Goal: Task Accomplishment & Management: Manage account settings

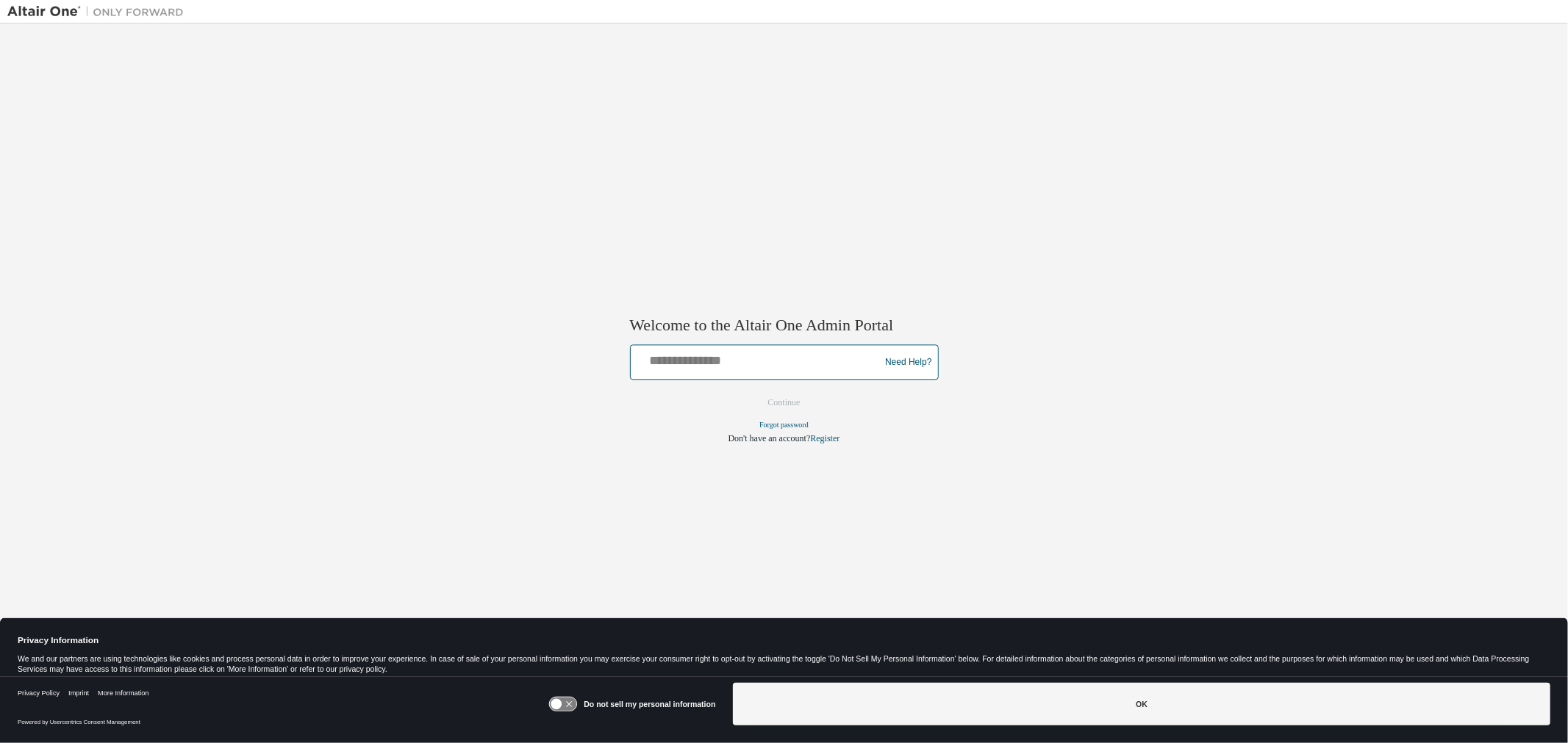
drag, startPoint x: 915, startPoint y: 333, endPoint x: 681, endPoint y: 354, distance: 234.9
click at [681, 354] on input "text" at bounding box center [758, 359] width 242 height 21
type input "**********"
click at [761, 366] on input "**********" at bounding box center [758, 359] width 242 height 21
click at [701, 391] on div at bounding box center [784, 392] width 309 height 2
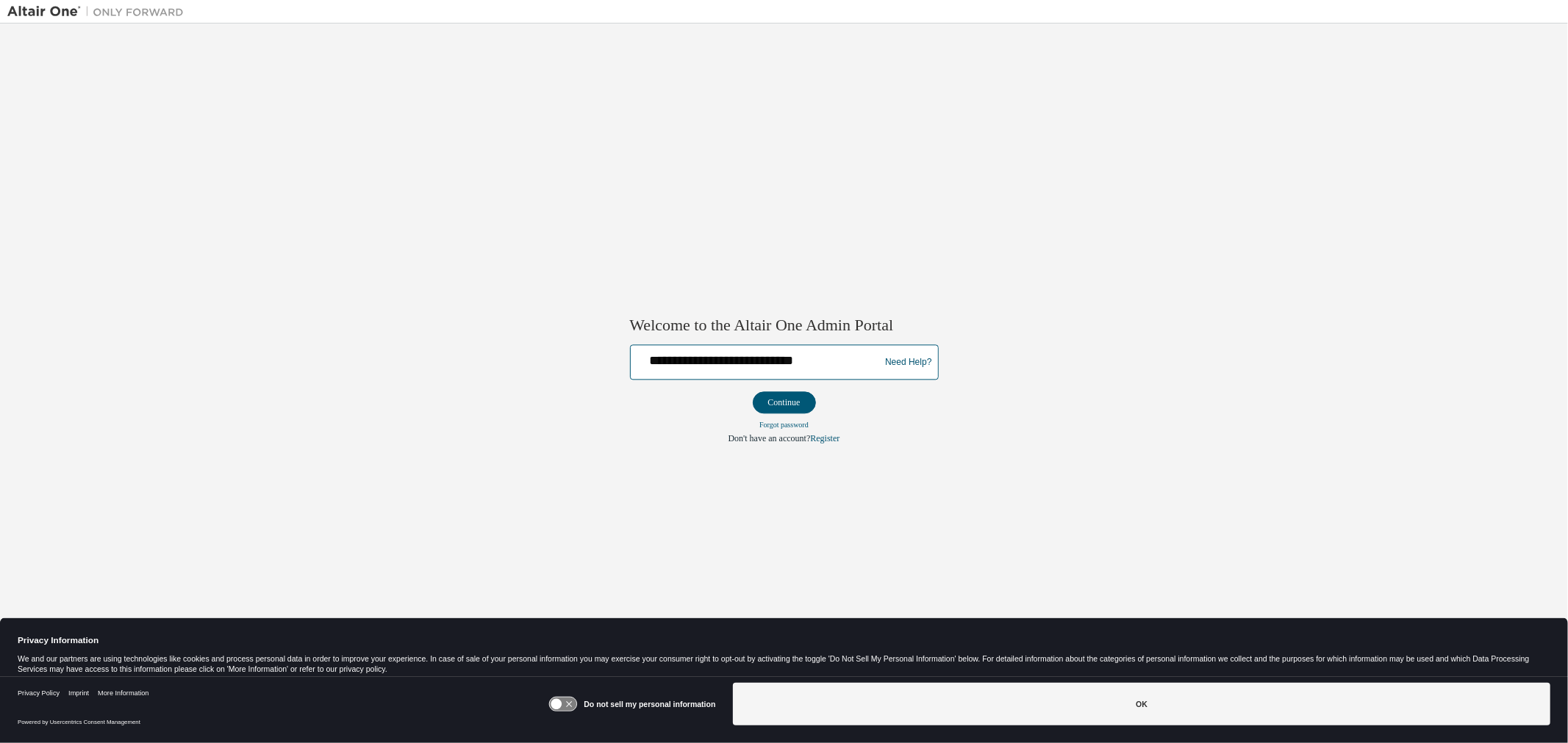
drag, startPoint x: 692, startPoint y: 368, endPoint x: 707, endPoint y: 378, distance: 18.0
click at [692, 368] on input "**********" at bounding box center [758, 359] width 242 height 21
click at [743, 377] on div "**********" at bounding box center [784, 362] width 309 height 35
click at [719, 372] on div "**********" at bounding box center [758, 362] width 242 height 28
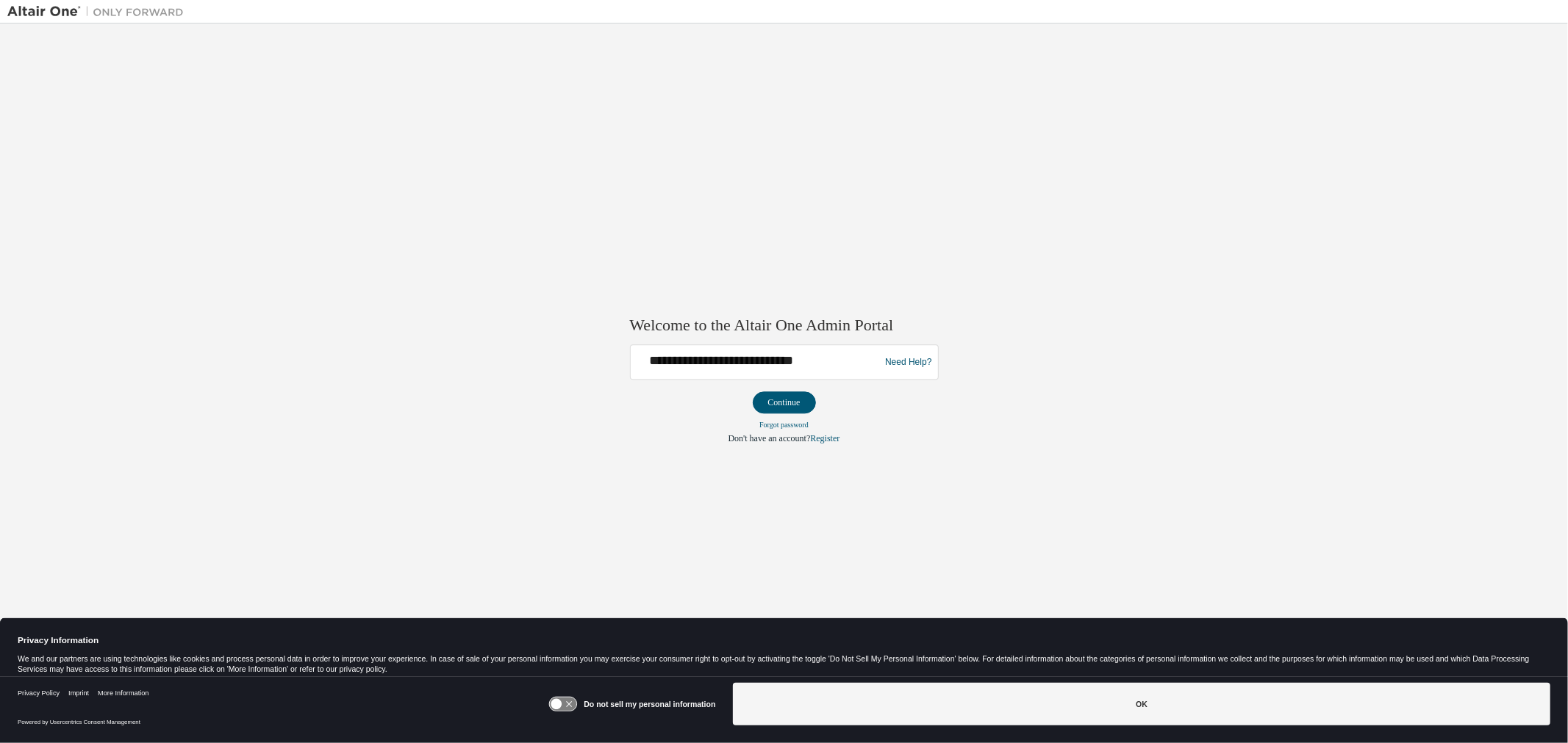
click at [626, 376] on div "**********" at bounding box center [784, 362] width 1553 height 663
click at [657, 363] on input "**********" at bounding box center [758, 359] width 242 height 21
click at [657, 355] on input "**********" at bounding box center [758, 359] width 242 height 21
click at [759, 365] on input "**********" at bounding box center [758, 359] width 242 height 21
click at [680, 363] on input "text" at bounding box center [758, 359] width 242 height 21
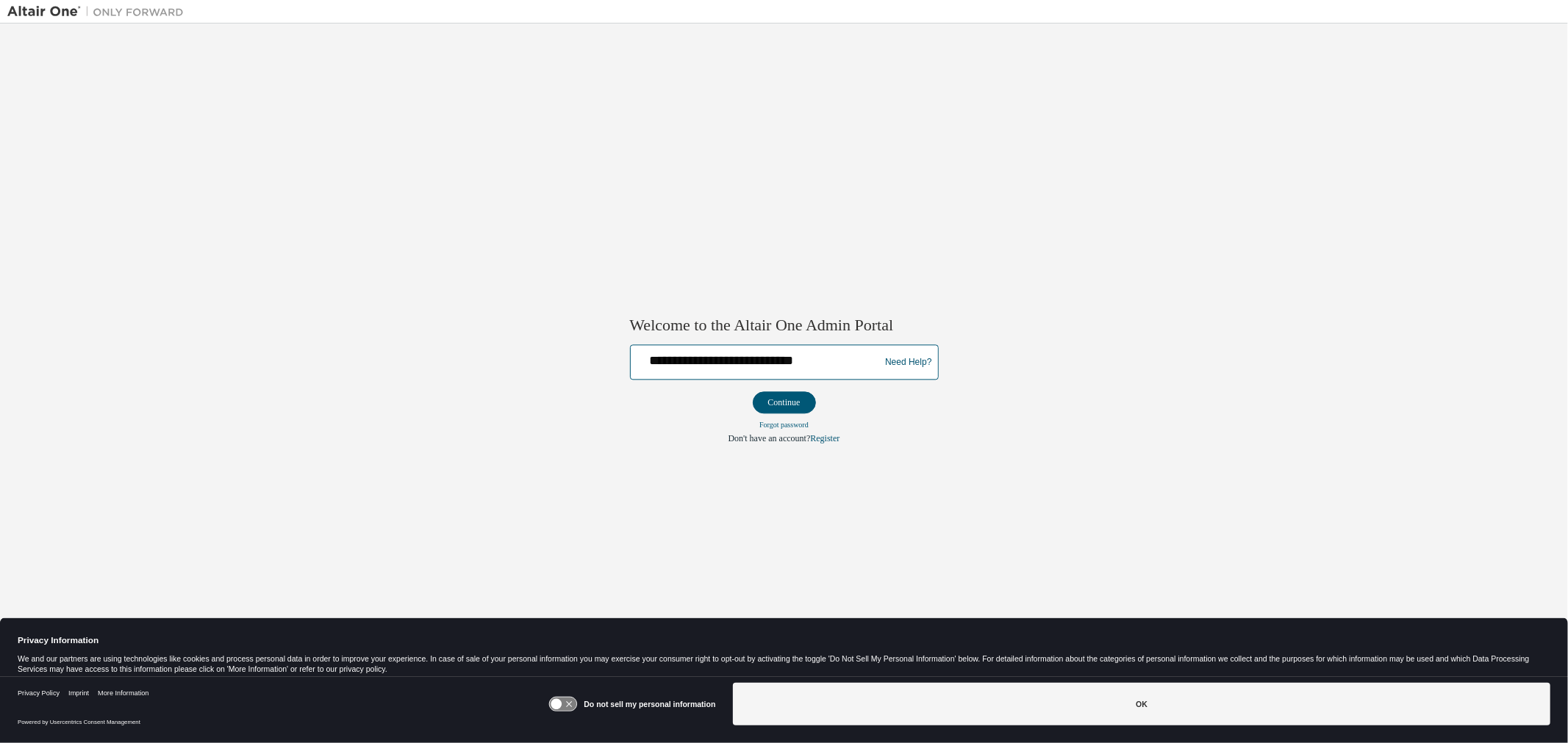
type input "**********"
click at [753, 392] on button "Continue" at bounding box center [784, 403] width 63 height 22
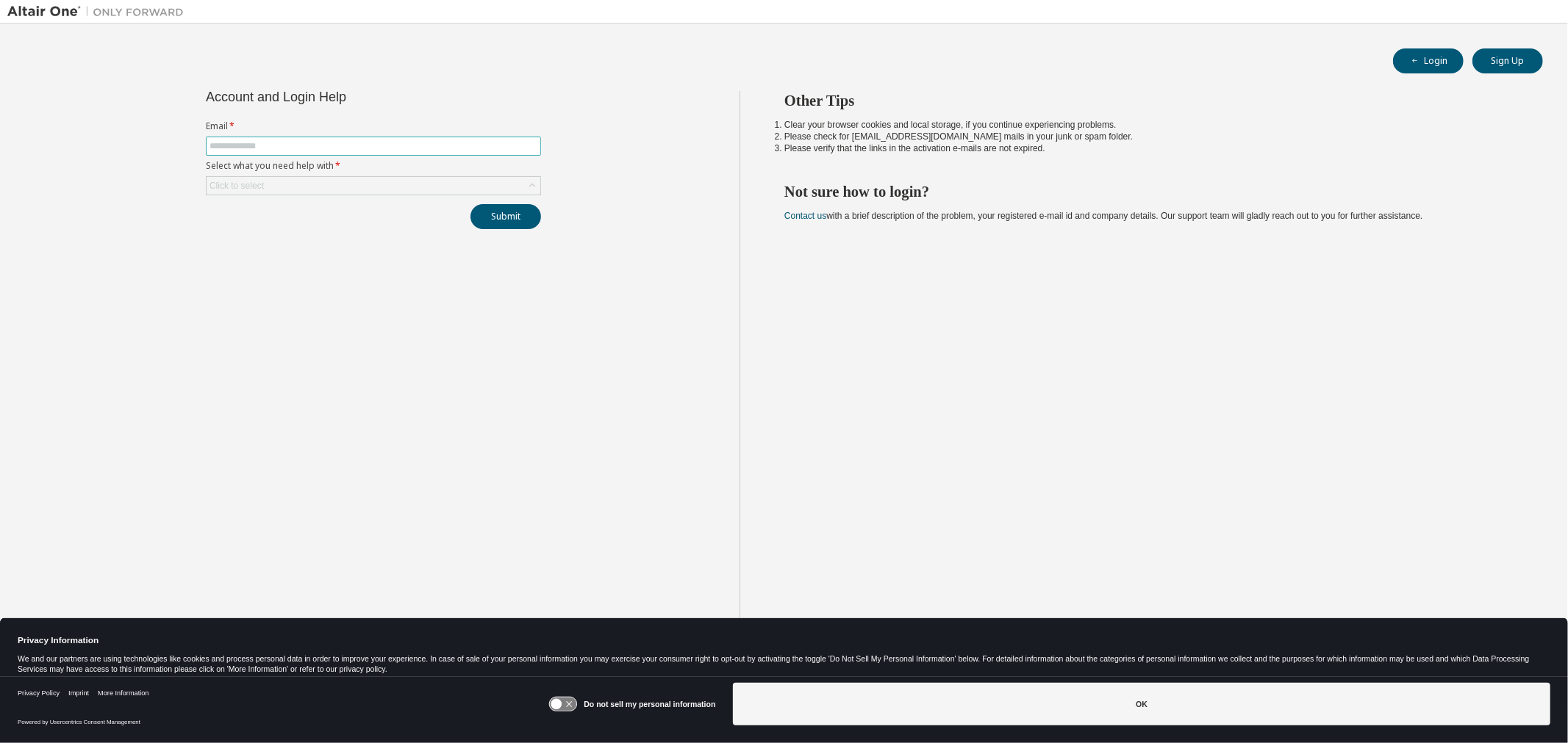
click at [386, 150] on input "text" at bounding box center [373, 147] width 327 height 12
type input "**********"
click at [359, 185] on div "Click to select" at bounding box center [373, 186] width 333 height 18
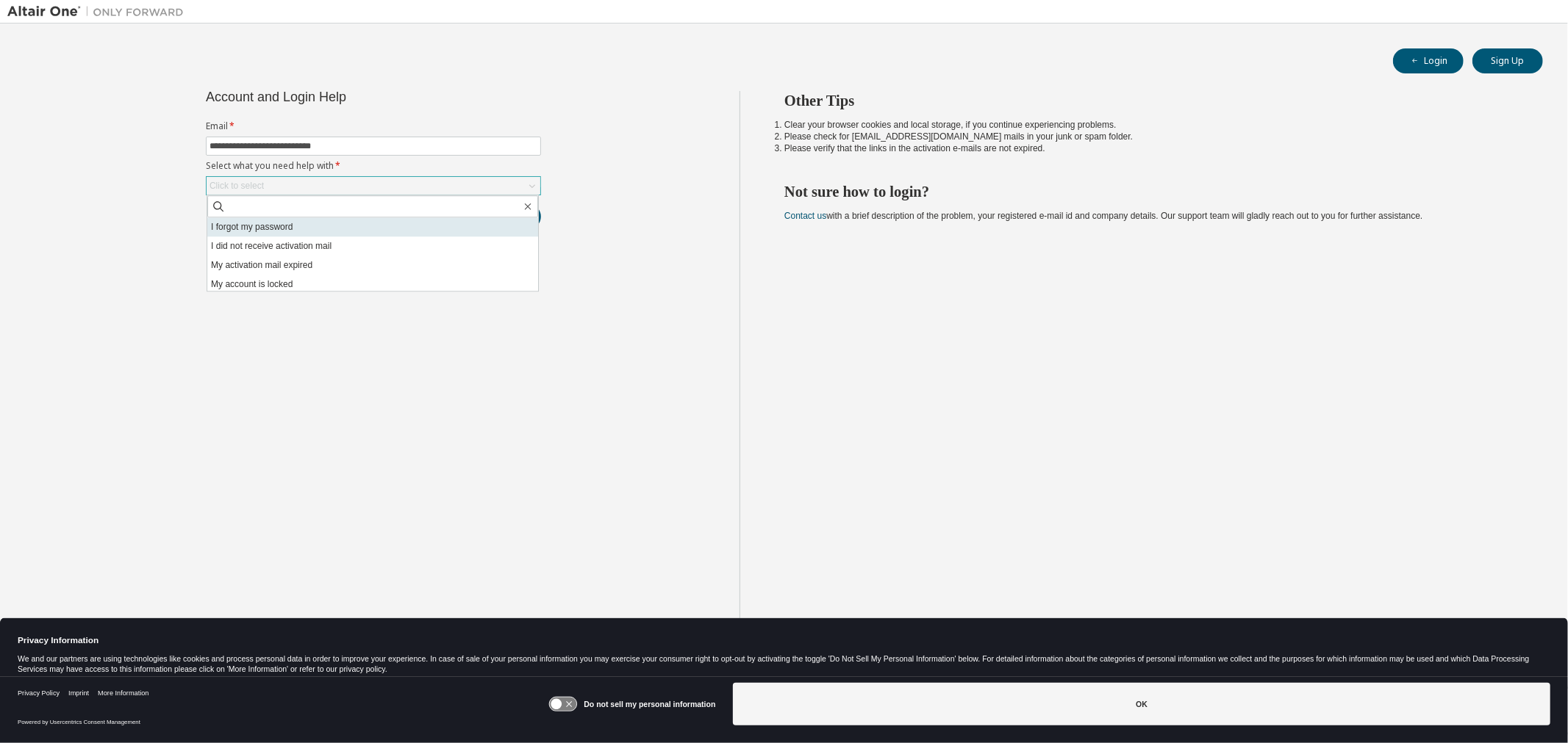
click at [286, 228] on li "I forgot my password" at bounding box center [373, 227] width 331 height 19
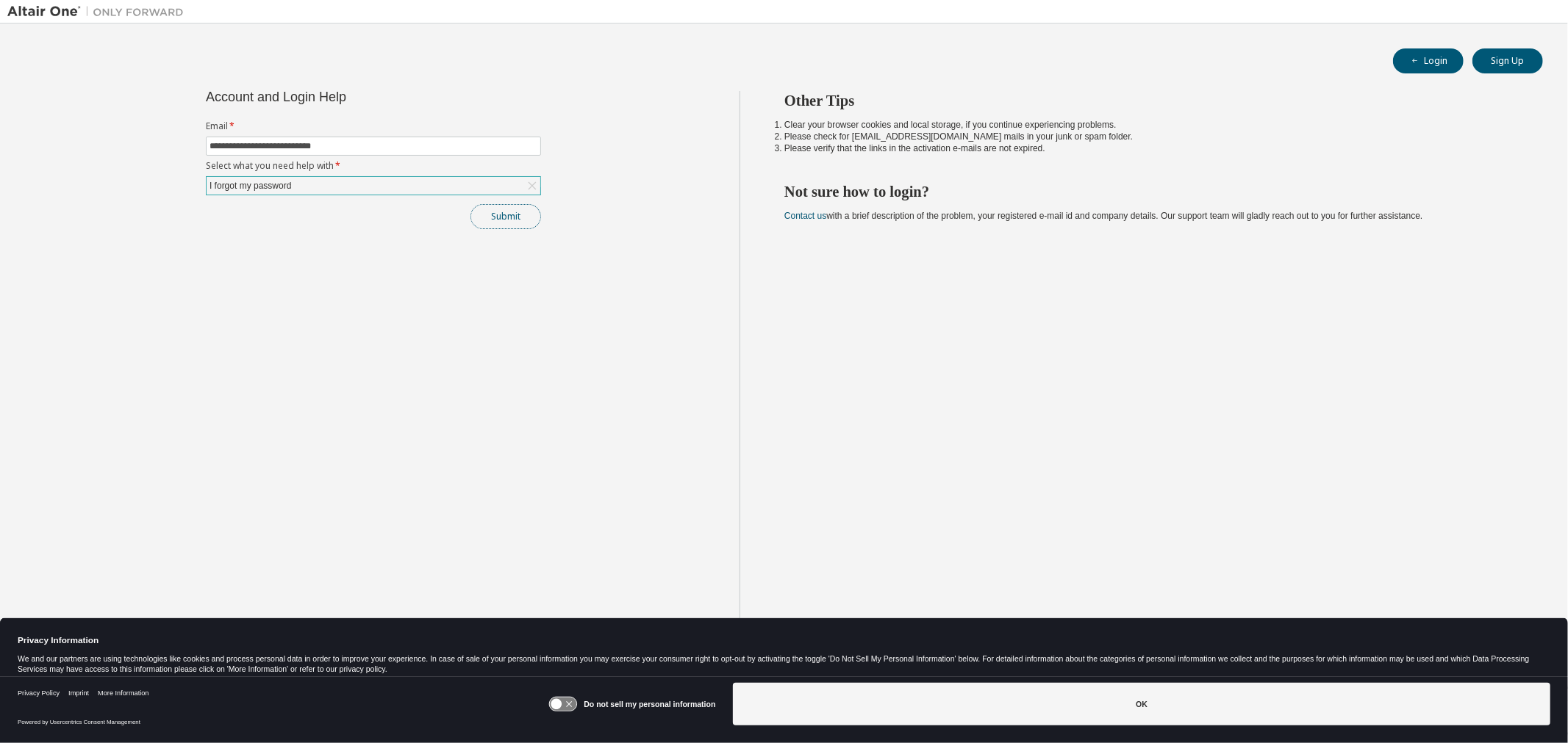
click at [512, 216] on button "Submit" at bounding box center [506, 216] width 71 height 25
click at [55, 12] on img at bounding box center [100, 11] width 184 height 14
click at [1423, 60] on button "Login" at bounding box center [1428, 60] width 71 height 25
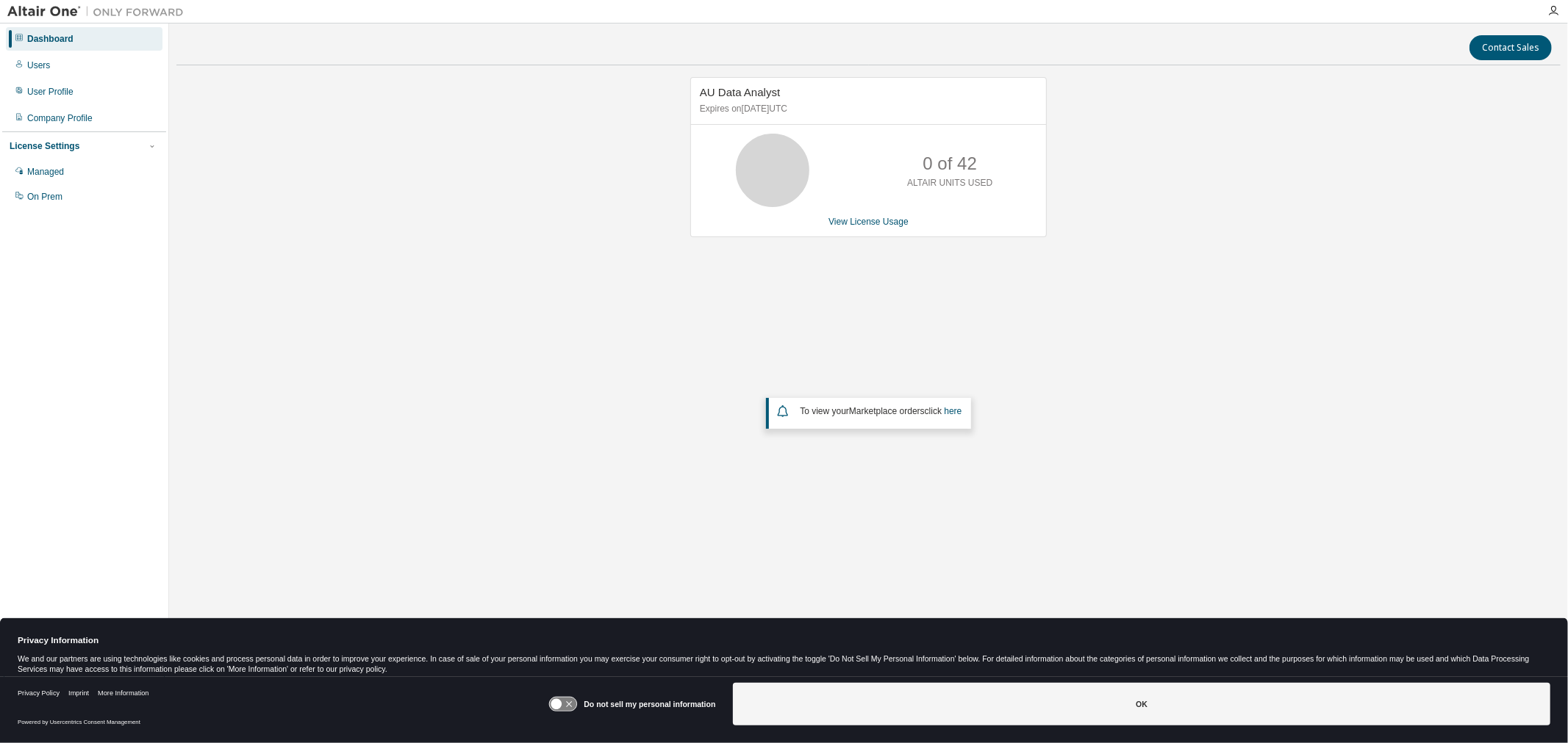
click at [679, 314] on div "AU Data Analyst Expires on September 29, 2025 UTC 0 of 42 ALTAIR UNITS USED Vie…" at bounding box center [868, 319] width 1384 height 483
click at [52, 167] on div "Managed" at bounding box center [45, 172] width 37 height 12
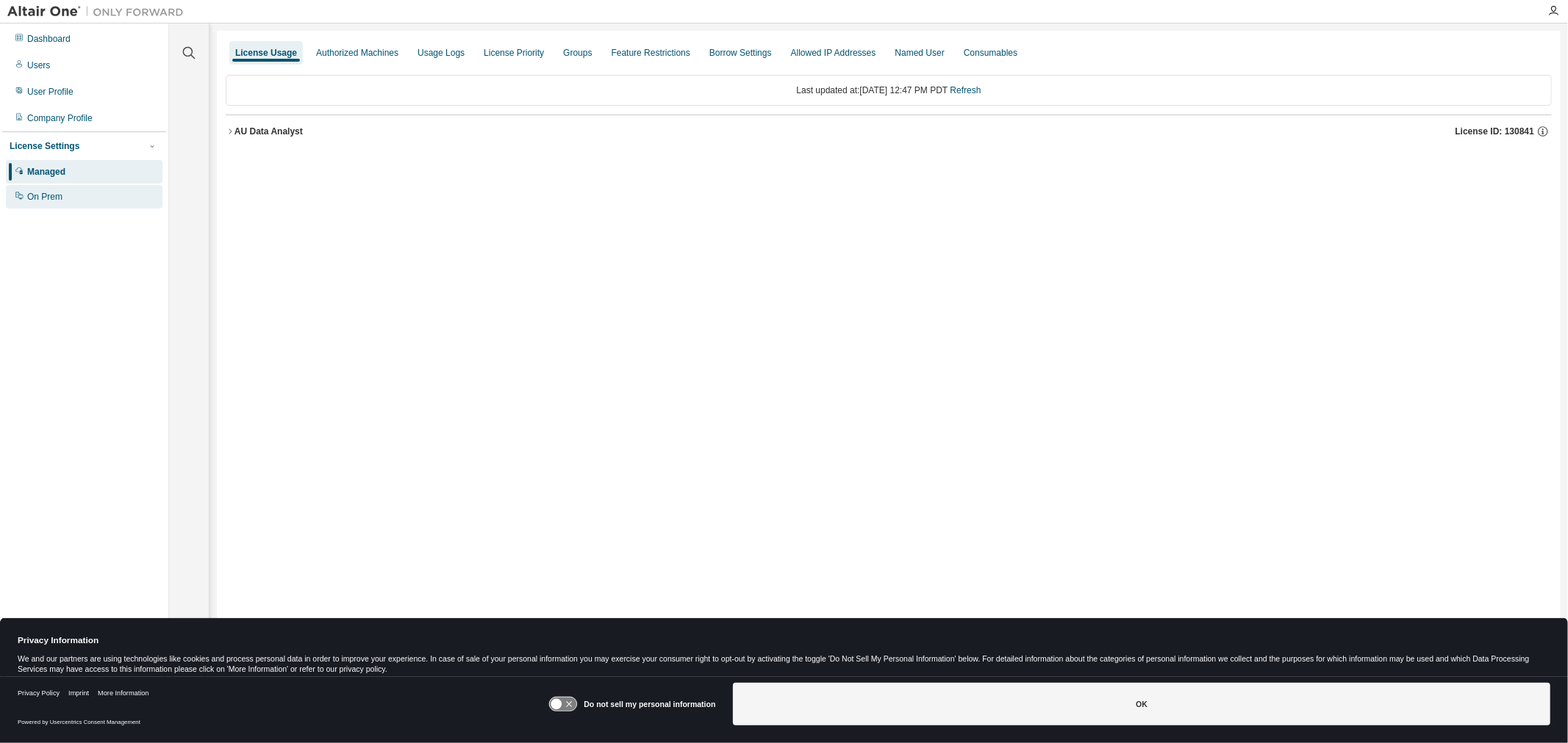
click at [53, 193] on div "On Prem" at bounding box center [44, 197] width 35 height 12
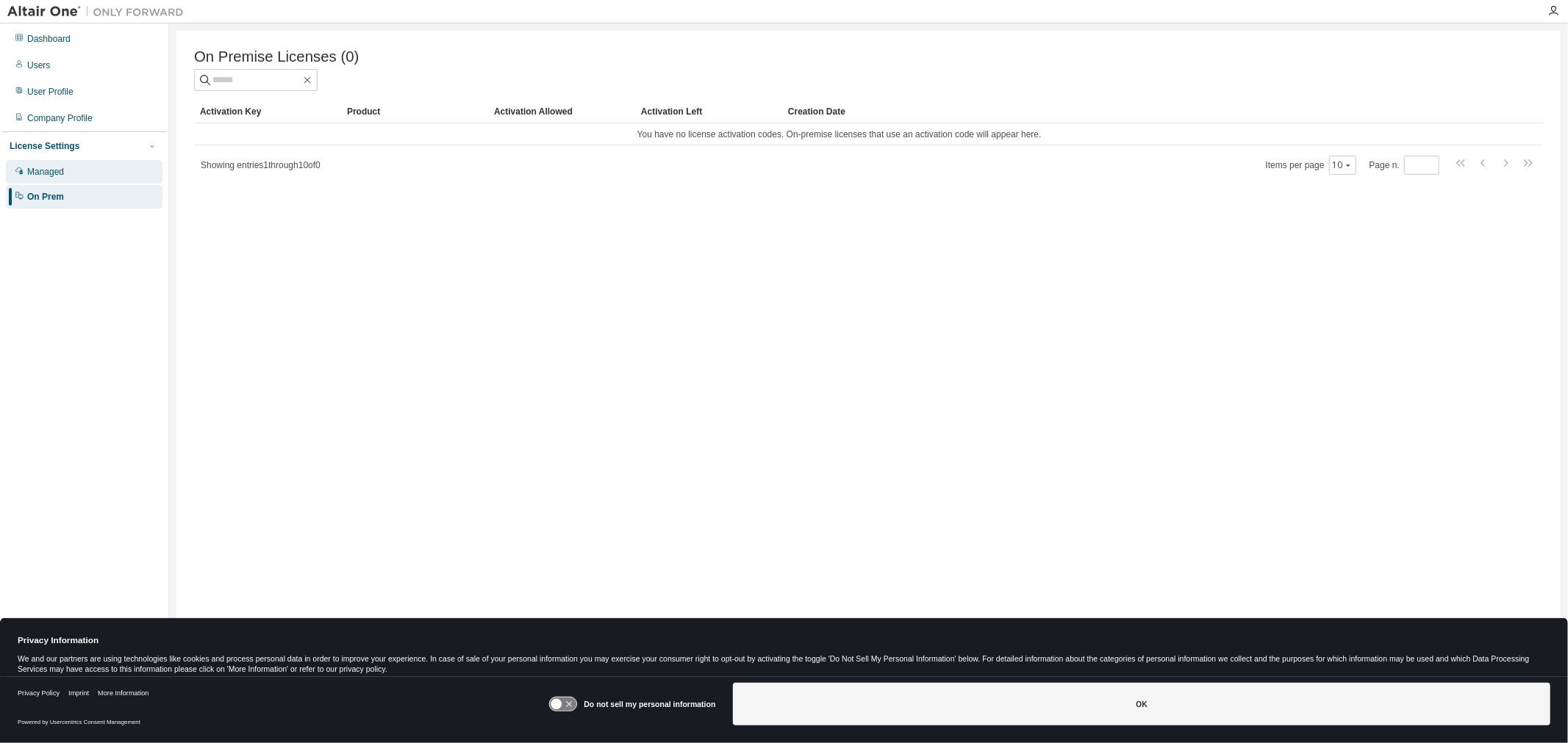
click at [68, 163] on div "Managed" at bounding box center [84, 172] width 157 height 24
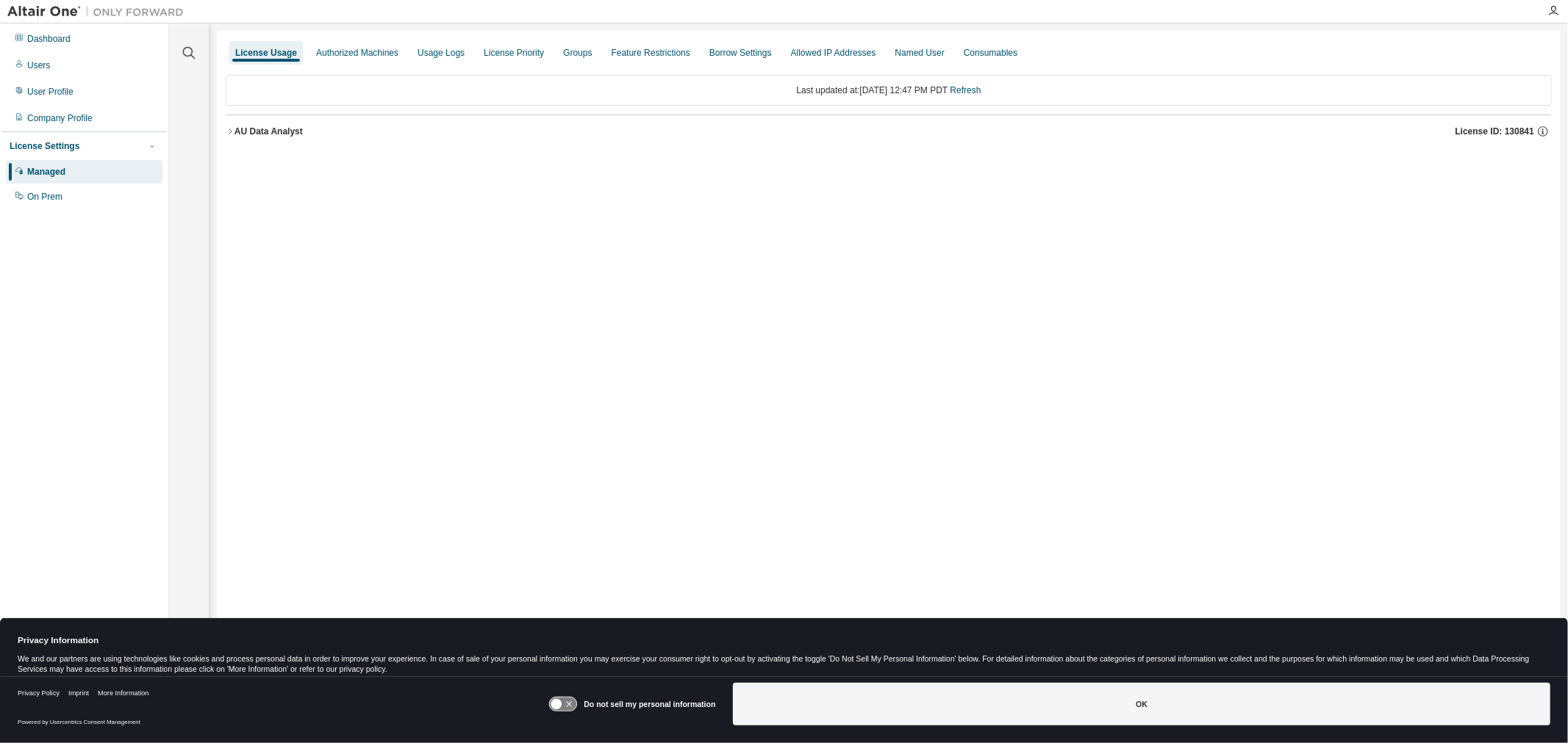
click at [234, 132] on icon "button" at bounding box center [230, 131] width 9 height 9
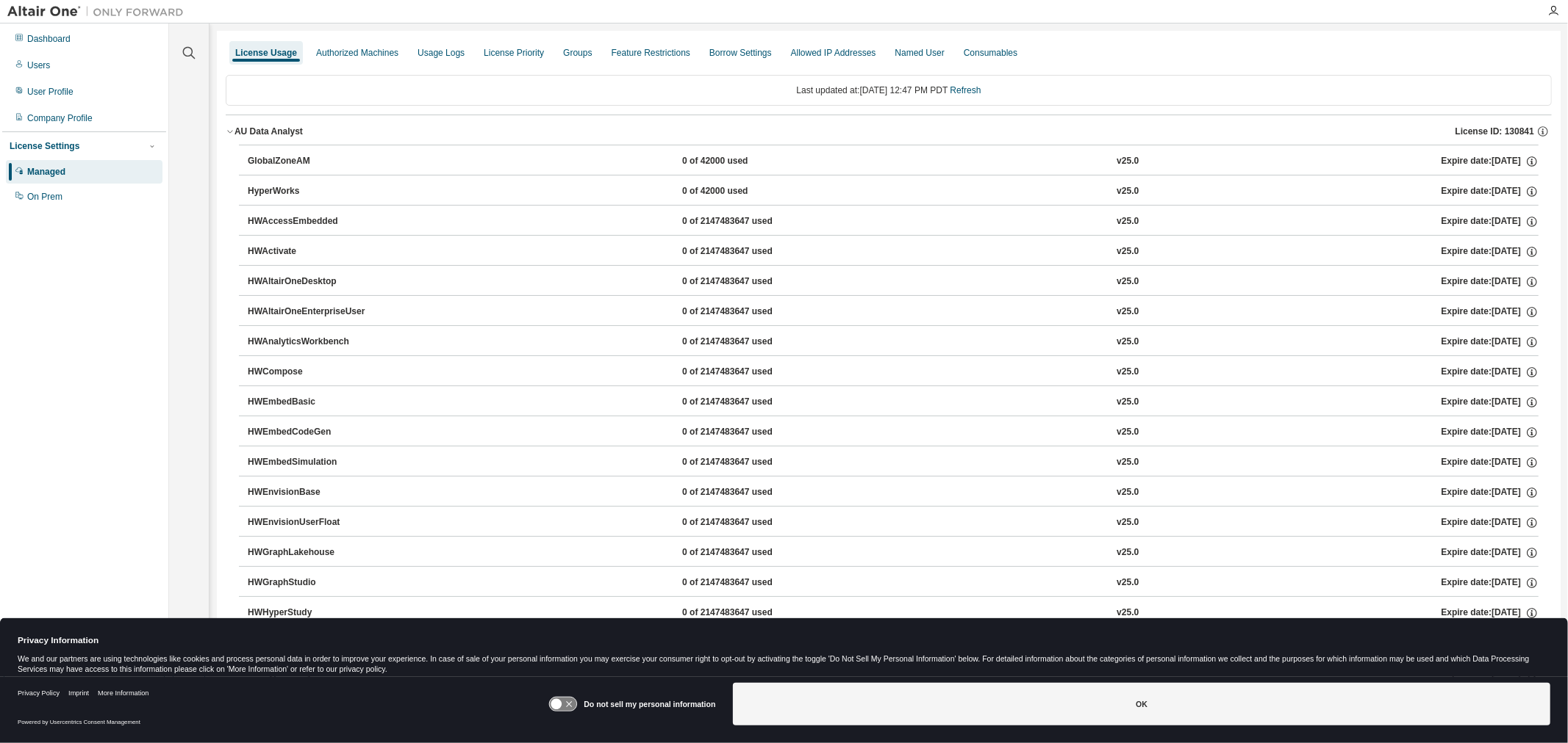
click at [234, 132] on div "AU Data Analyst" at bounding box center [269, 131] width 68 height 12
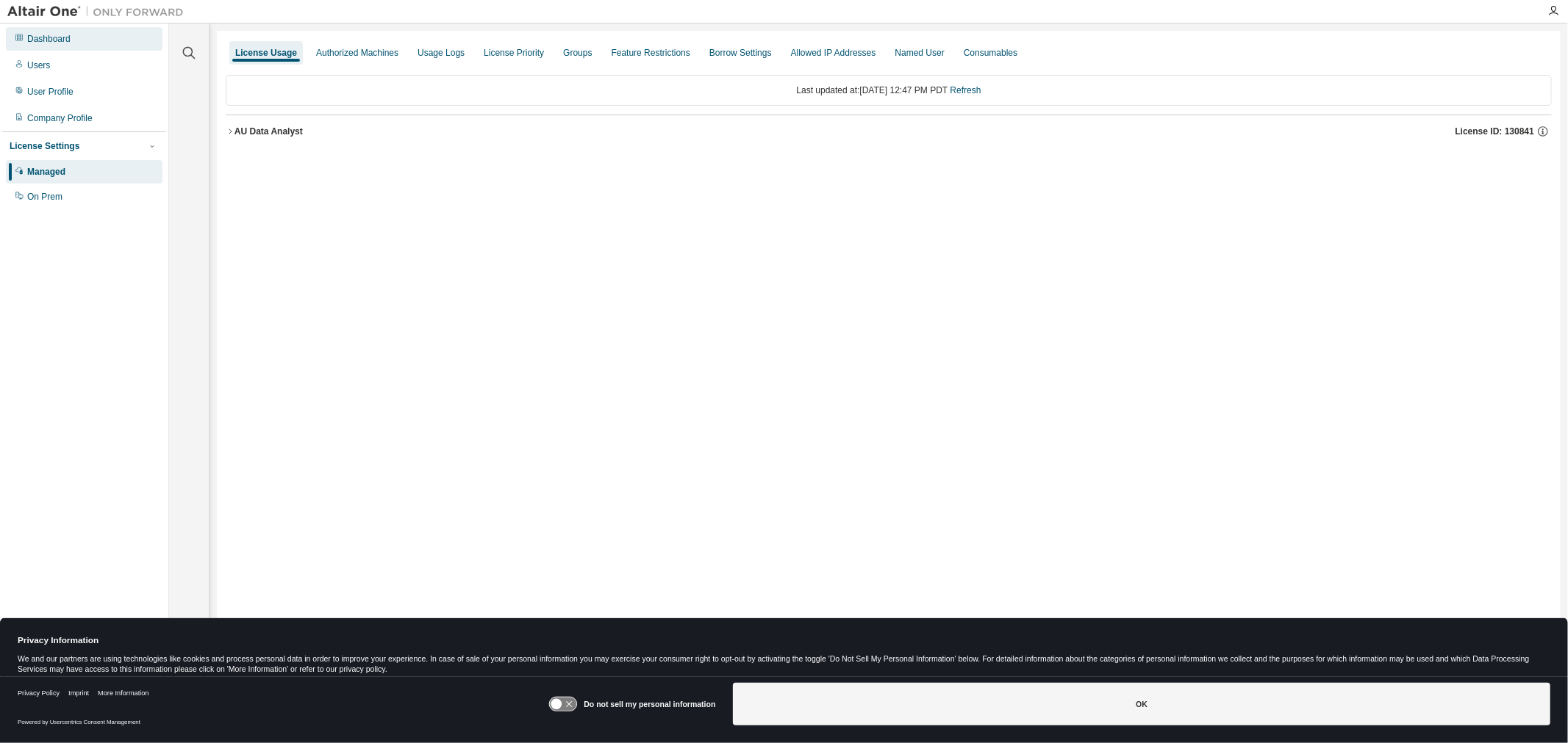
click at [73, 42] on div "Dashboard" at bounding box center [84, 39] width 157 height 24
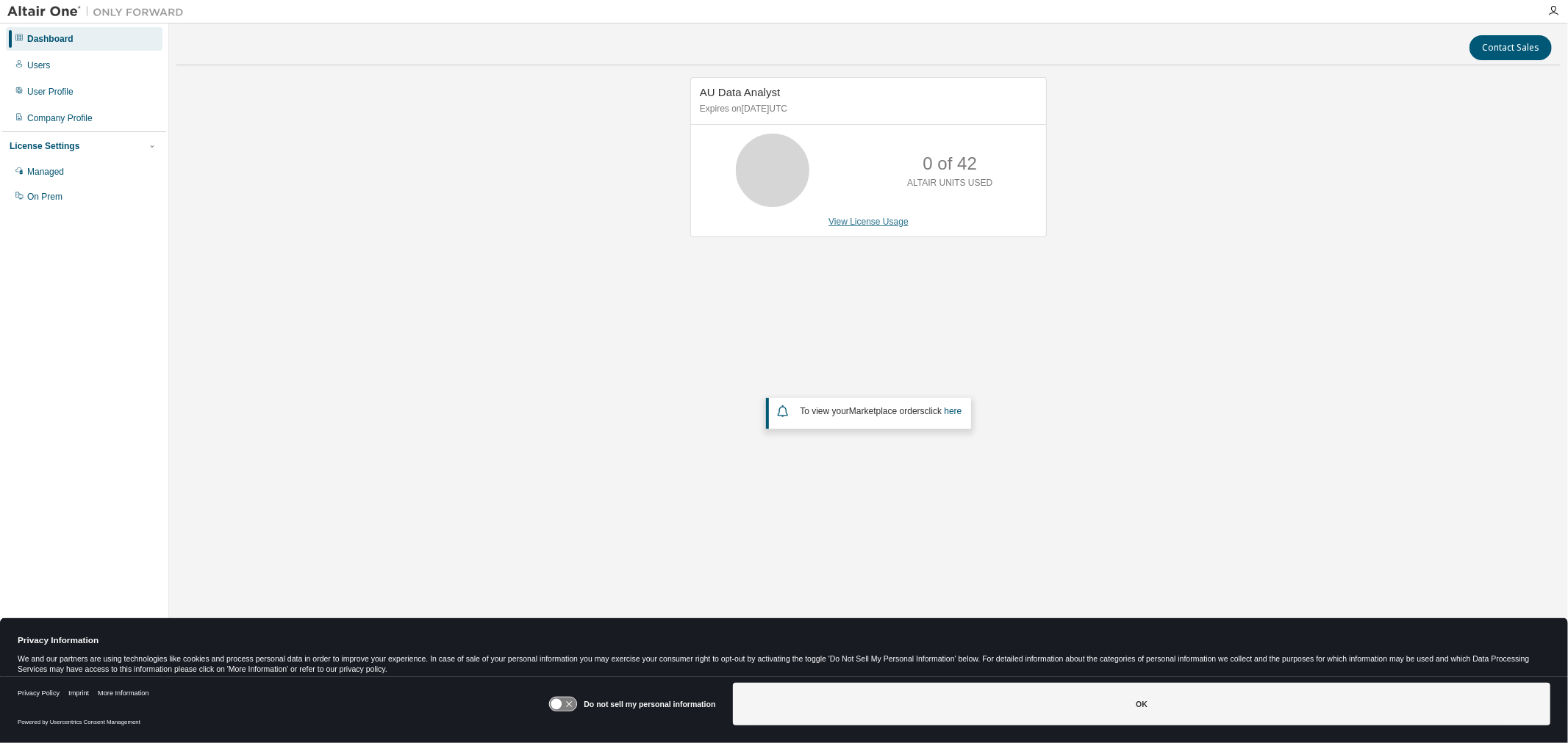
click at [882, 222] on link "View License Usage" at bounding box center [868, 222] width 80 height 10
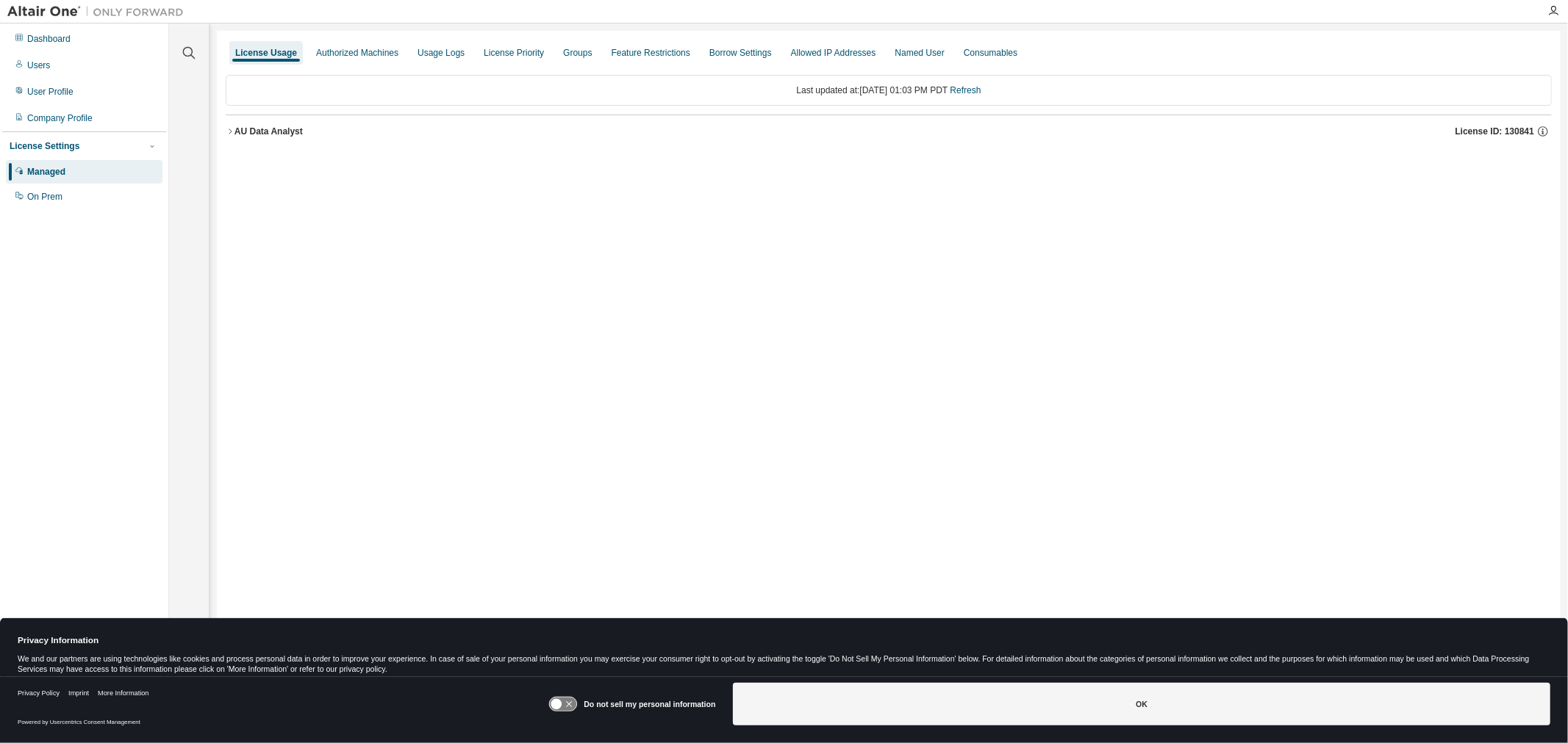
click at [482, 141] on button "AU Data Analyst License ID: 130841" at bounding box center [888, 131] width 1326 height 32
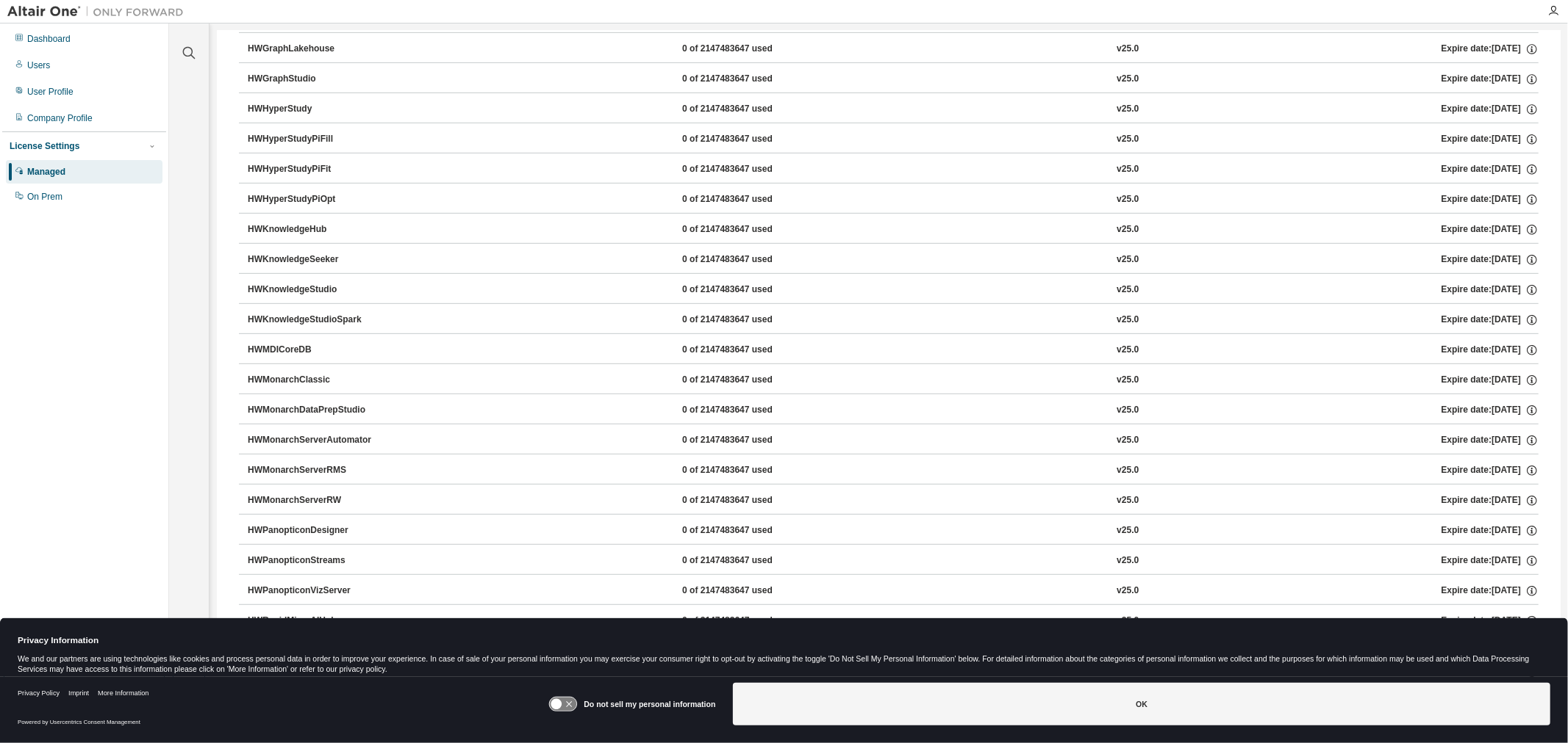
scroll to position [480, 0]
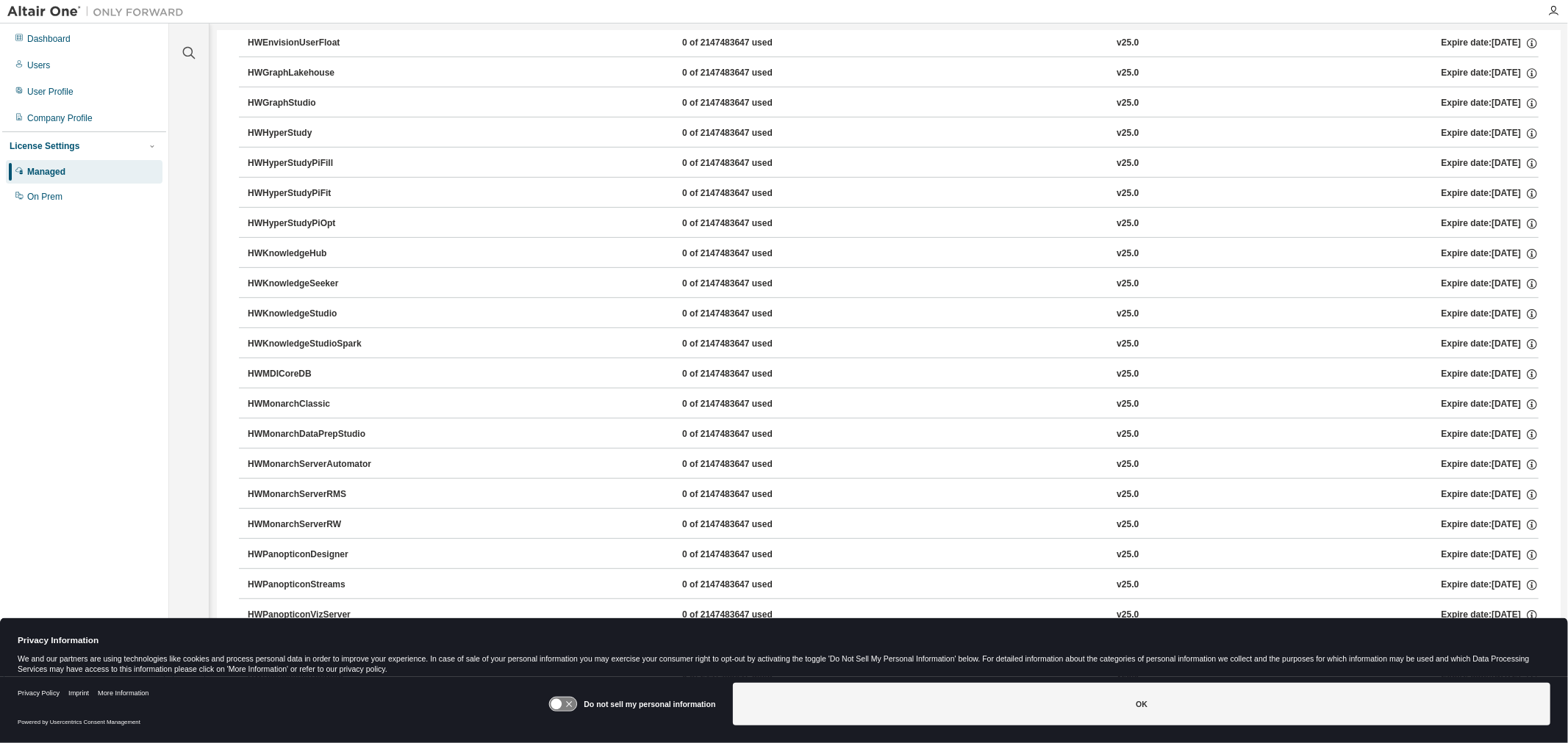
click at [366, 400] on div "HWMonarchClassic" at bounding box center [313, 405] width 132 height 14
click at [269, 402] on div "HWMonarchClassic" at bounding box center [313, 405] width 132 height 14
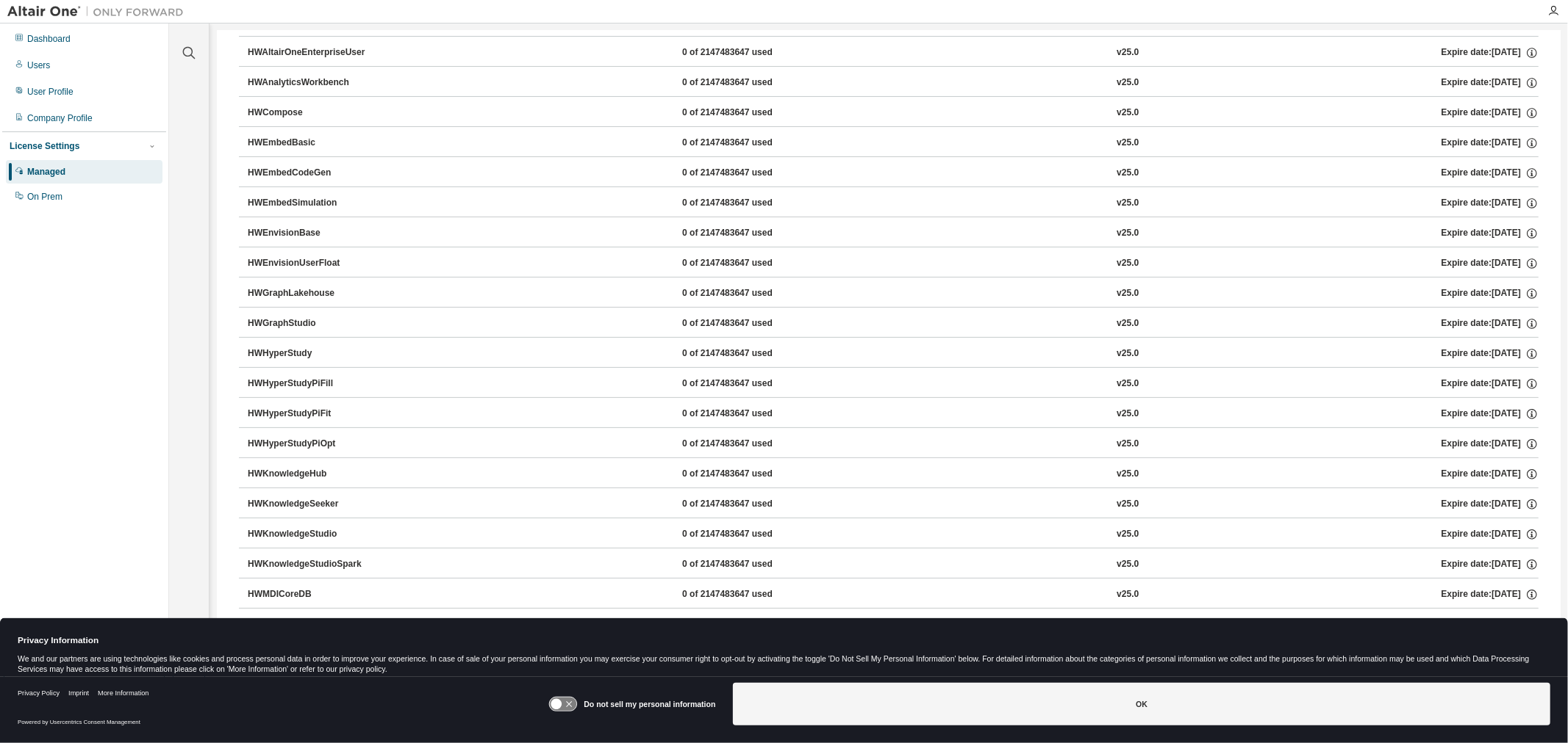
scroll to position [0, 0]
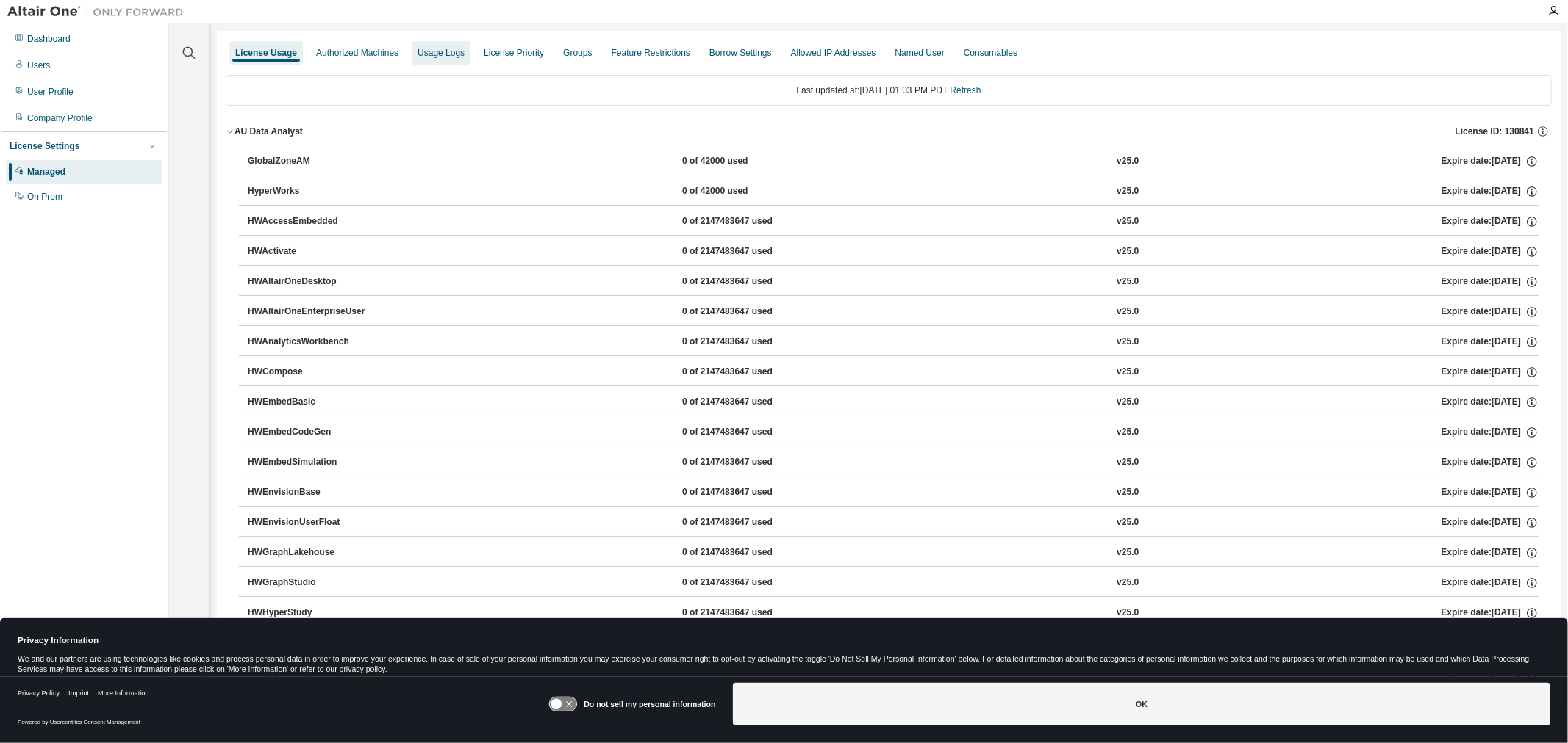
click at [431, 54] on div "Usage Logs" at bounding box center [441, 53] width 47 height 12
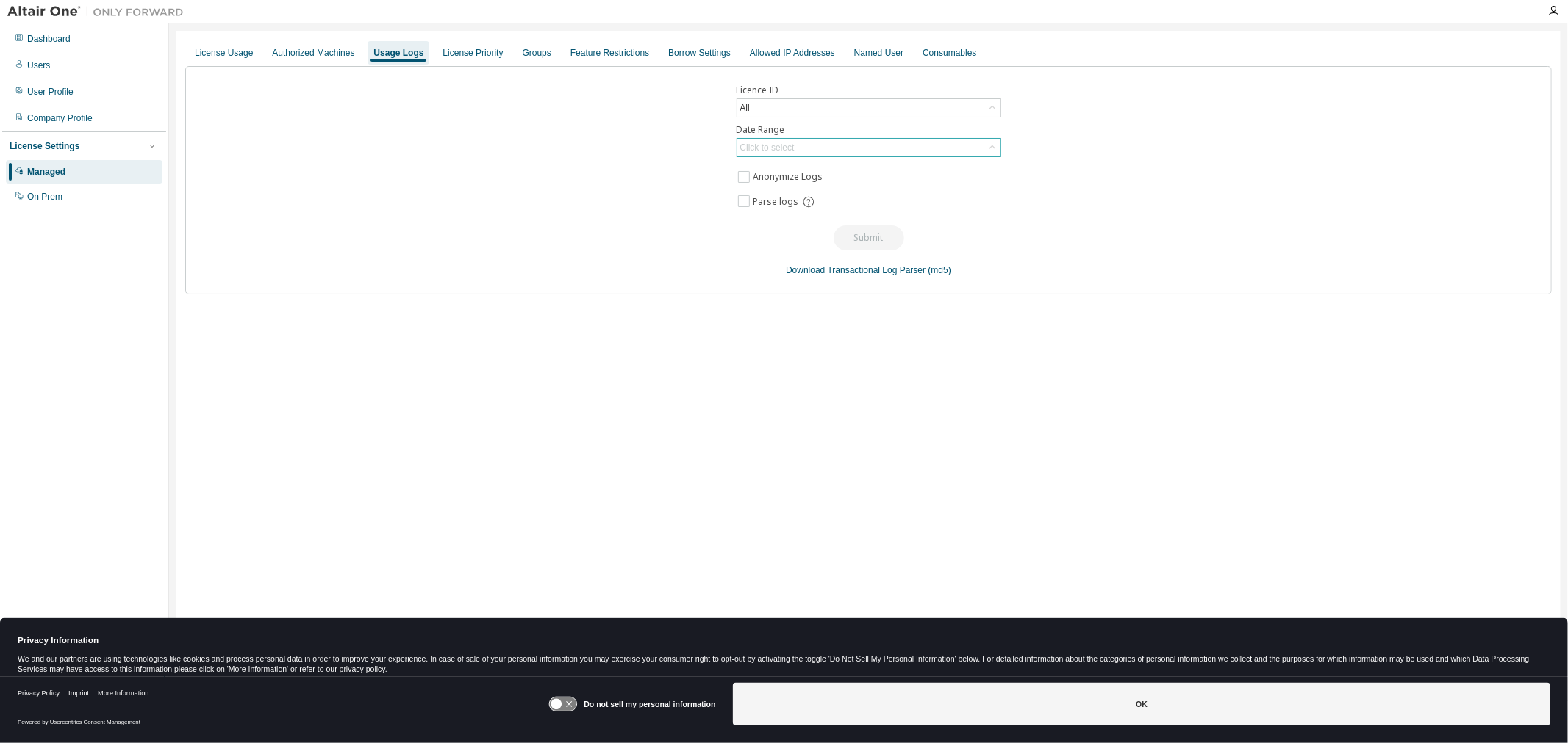
click at [803, 147] on div "Click to select" at bounding box center [869, 147] width 263 height 18
click at [795, 185] on li "Last 30 days" at bounding box center [867, 188] width 260 height 19
click at [853, 235] on button "Submit" at bounding box center [869, 238] width 71 height 25
click at [789, 112] on div "All" at bounding box center [869, 107] width 263 height 18
click at [791, 103] on div "All" at bounding box center [869, 107] width 263 height 18
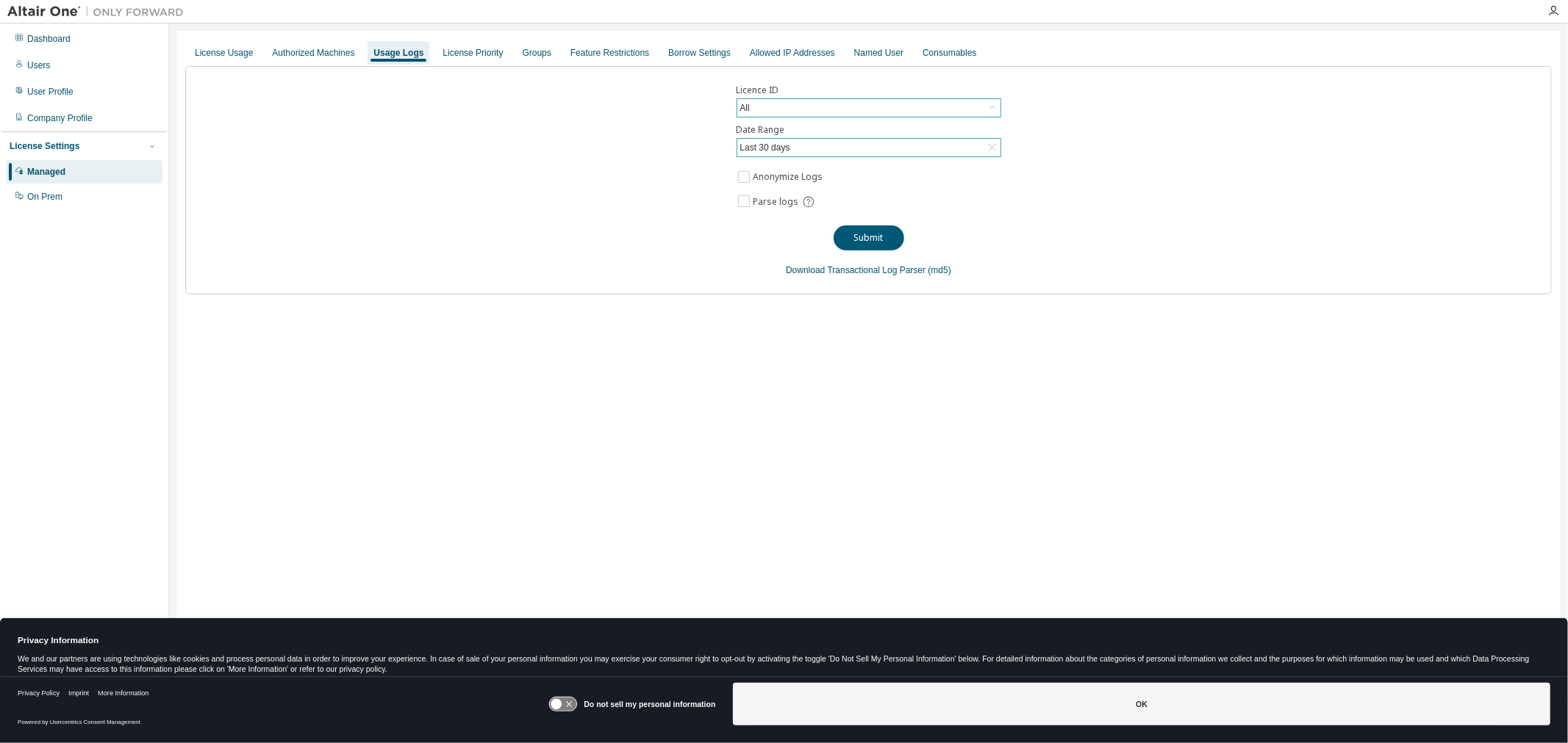
click at [791, 103] on div "All" at bounding box center [869, 107] width 263 height 18
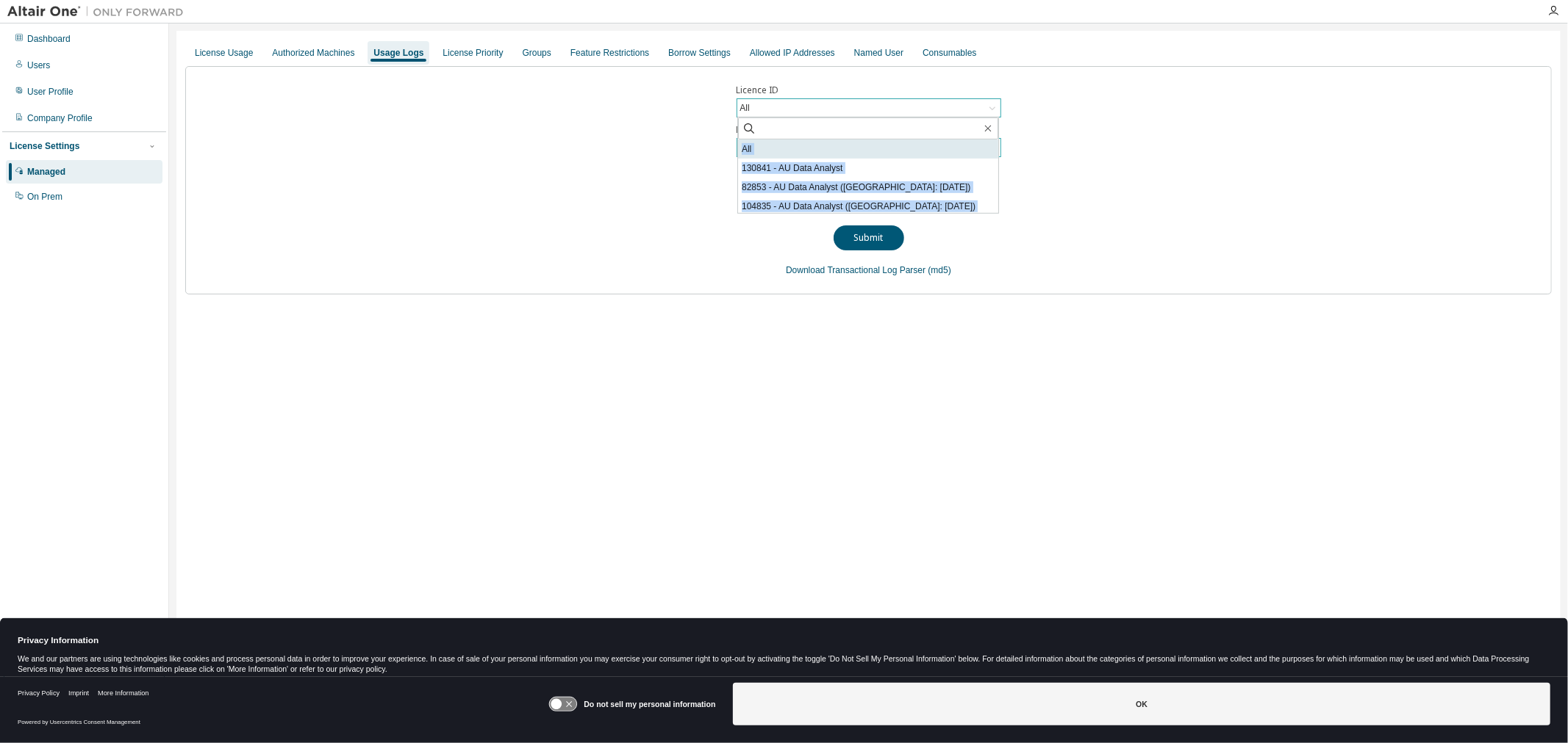
click at [783, 143] on li "All" at bounding box center [867, 149] width 260 height 19
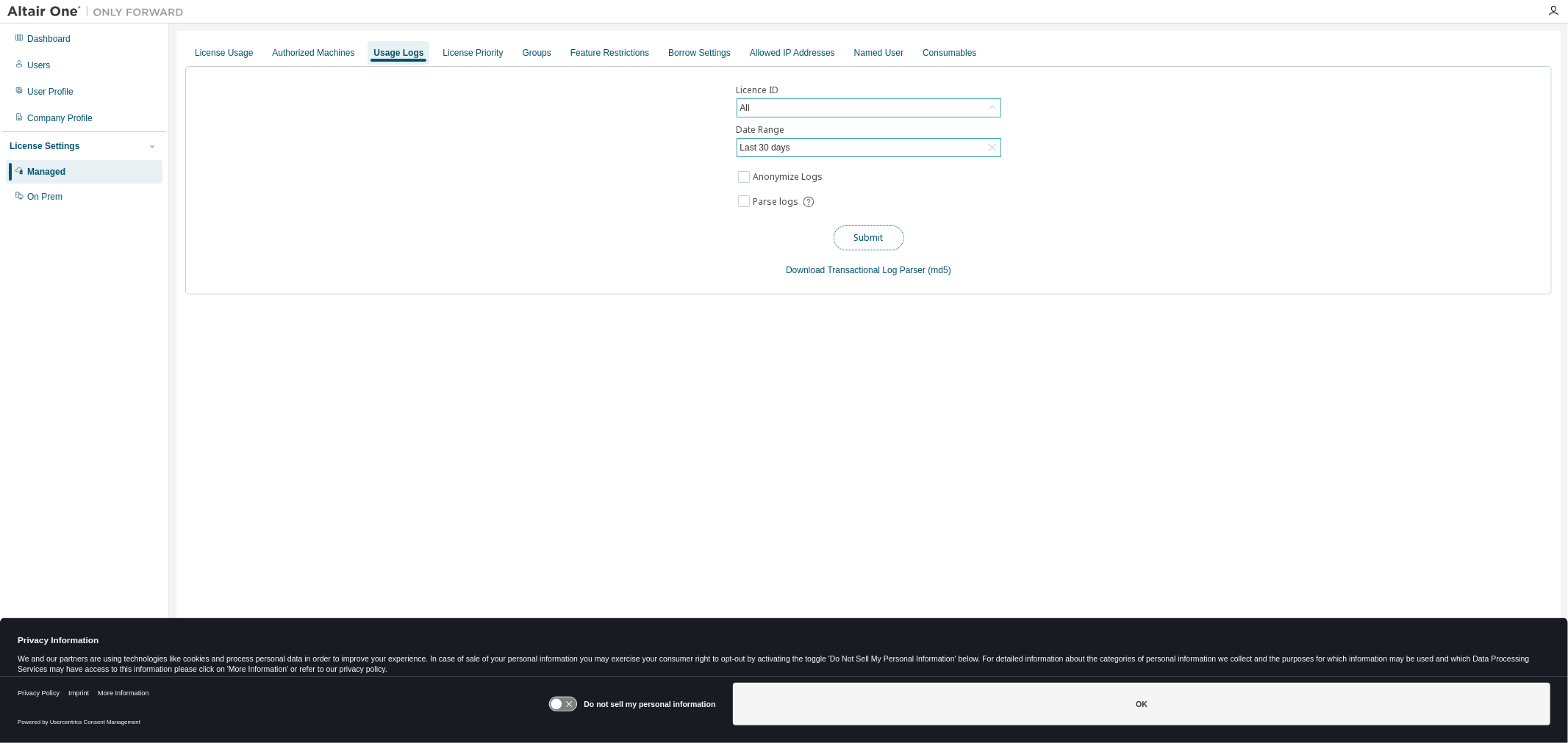
click at [877, 235] on button "Submit" at bounding box center [869, 238] width 71 height 25
click at [743, 354] on div "License Usage Authorized Machines Usage Logs License Priority Groups Feature Re…" at bounding box center [868, 362] width 1384 height 663
click at [576, 703] on icon at bounding box center [564, 705] width 27 height 14
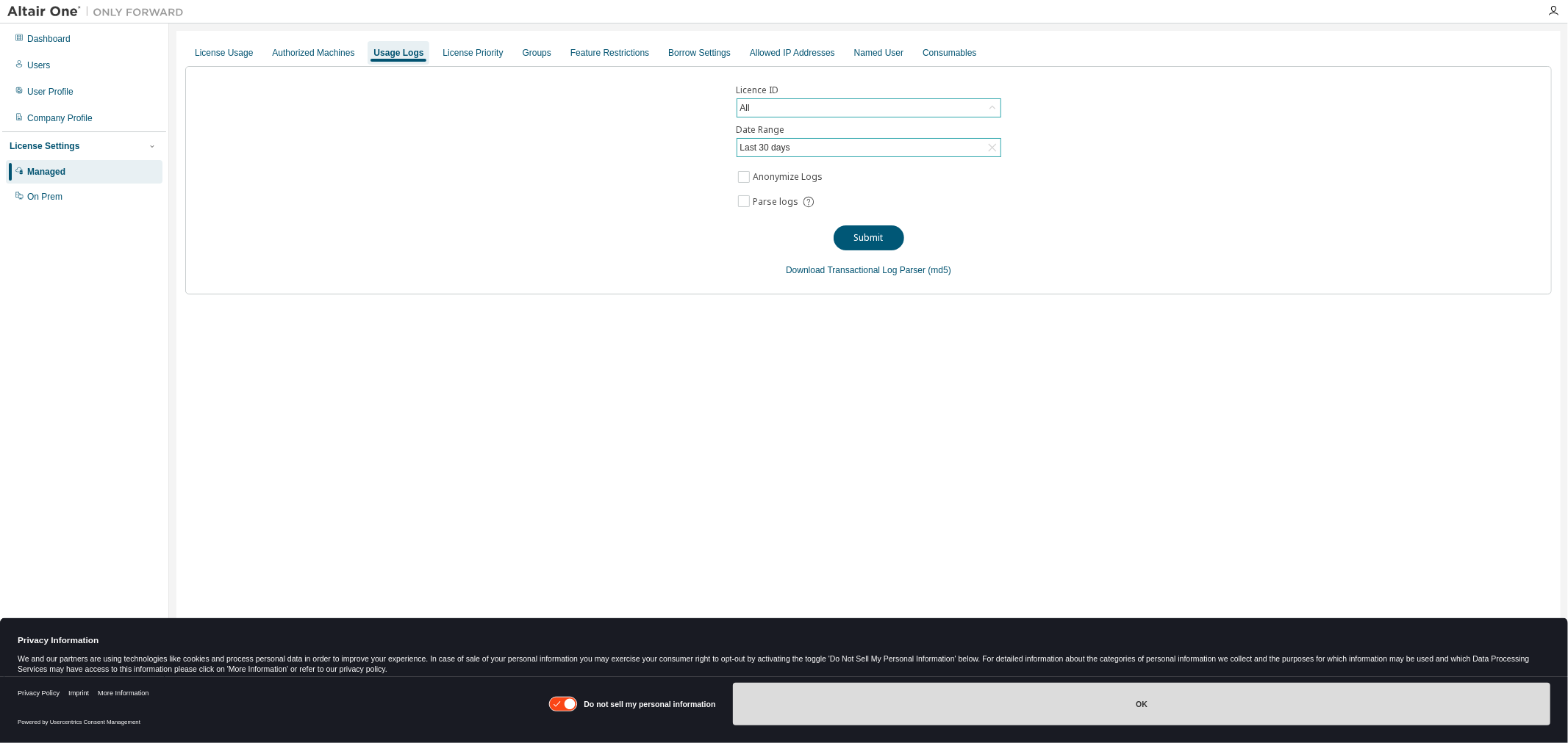
click at [1083, 711] on button "OK" at bounding box center [1141, 705] width 818 height 43
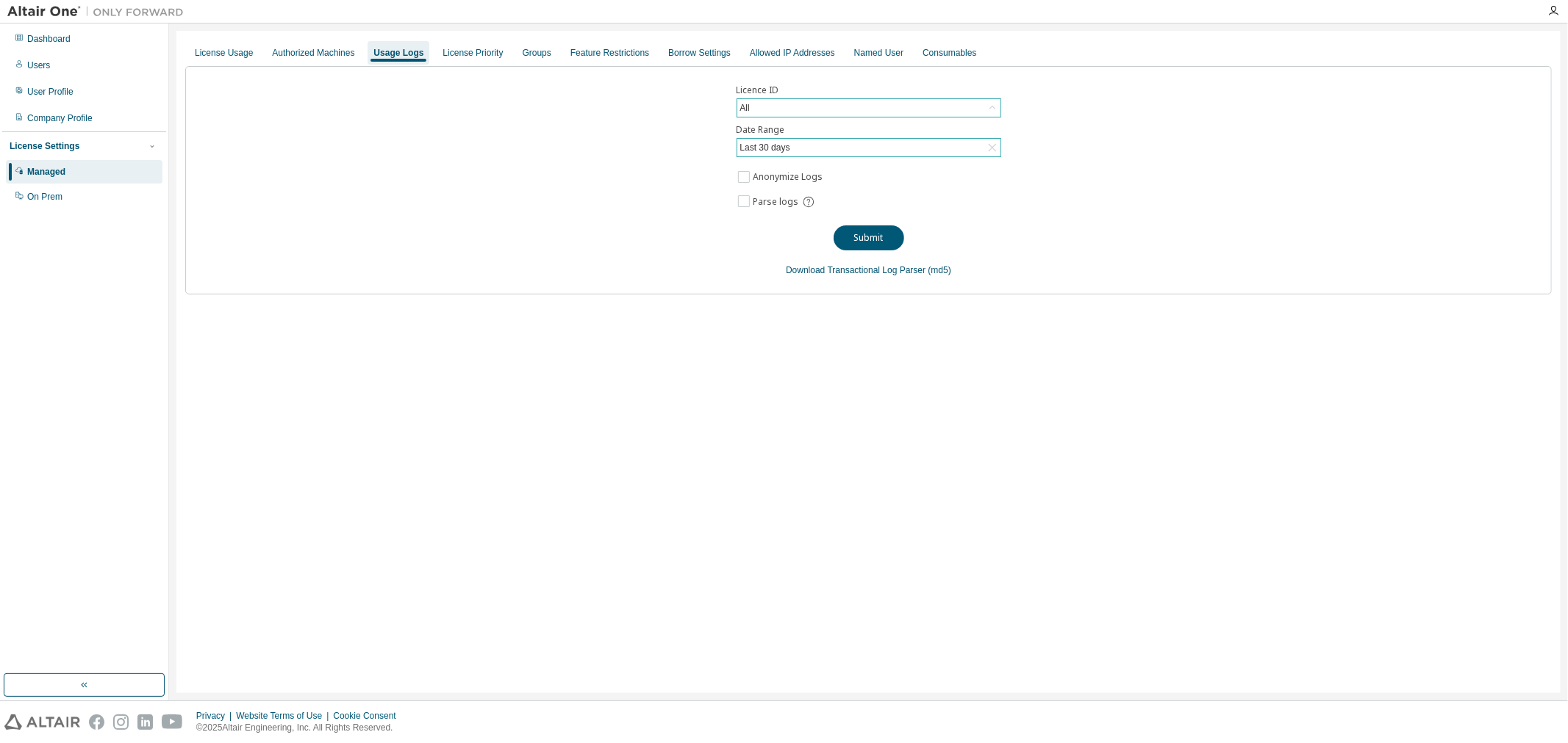
click at [911, 381] on div "License Usage Authorized Machines Usage Logs License Priority Groups Feature Re…" at bounding box center [868, 362] width 1384 height 663
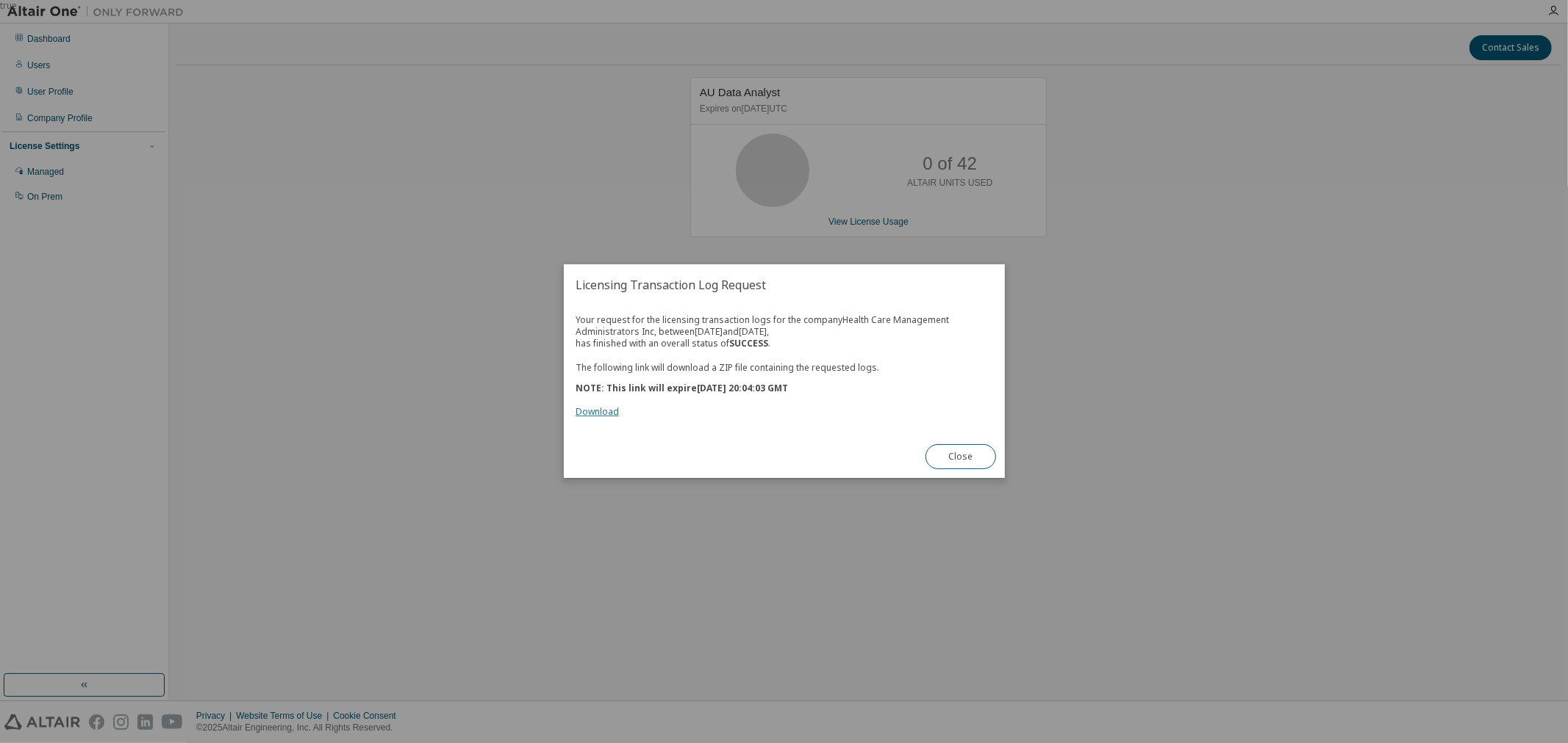
click at [608, 412] on link "Download" at bounding box center [597, 412] width 43 height 13
click at [946, 458] on button "Close" at bounding box center [960, 457] width 71 height 25
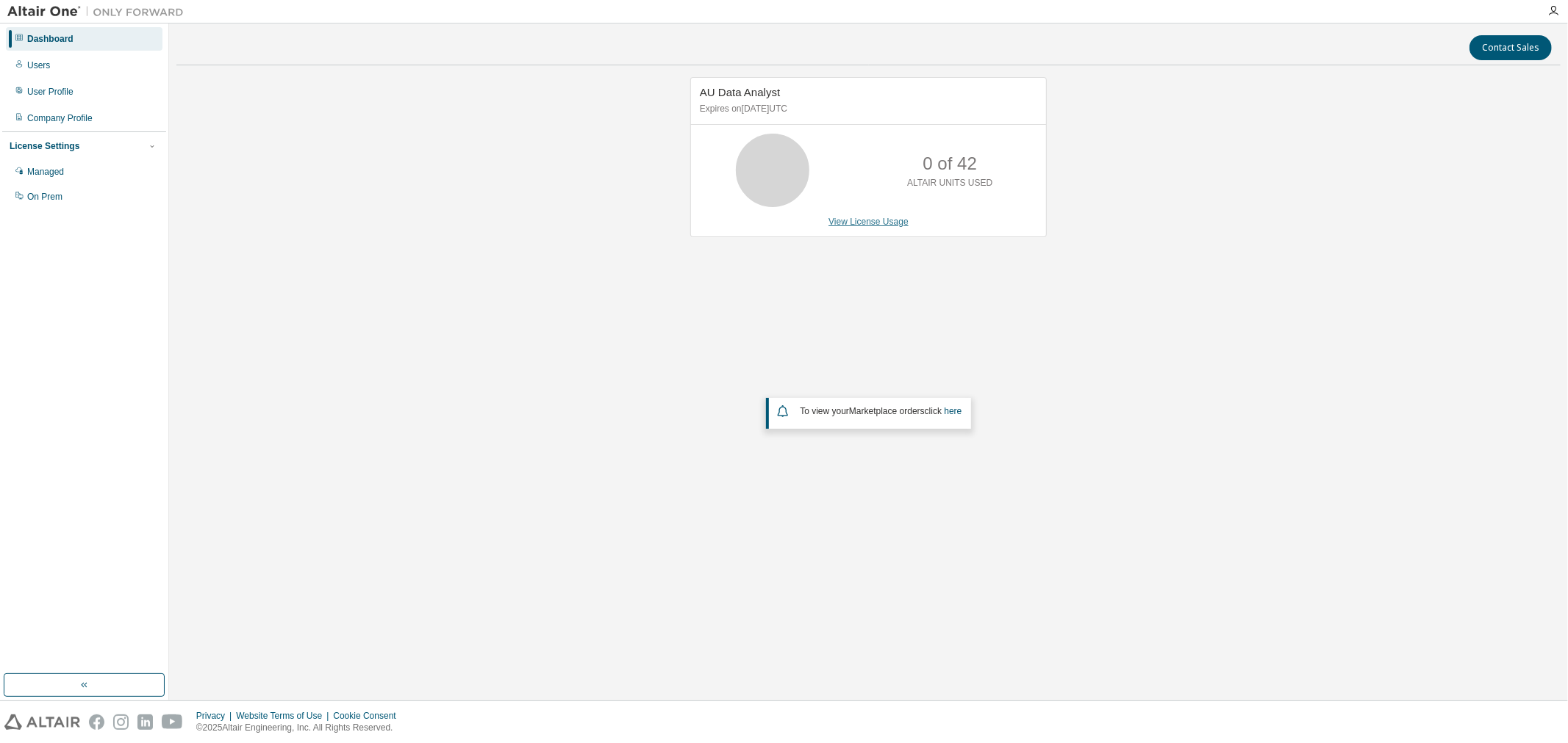
click at [860, 221] on link "View License Usage" at bounding box center [868, 222] width 80 height 10
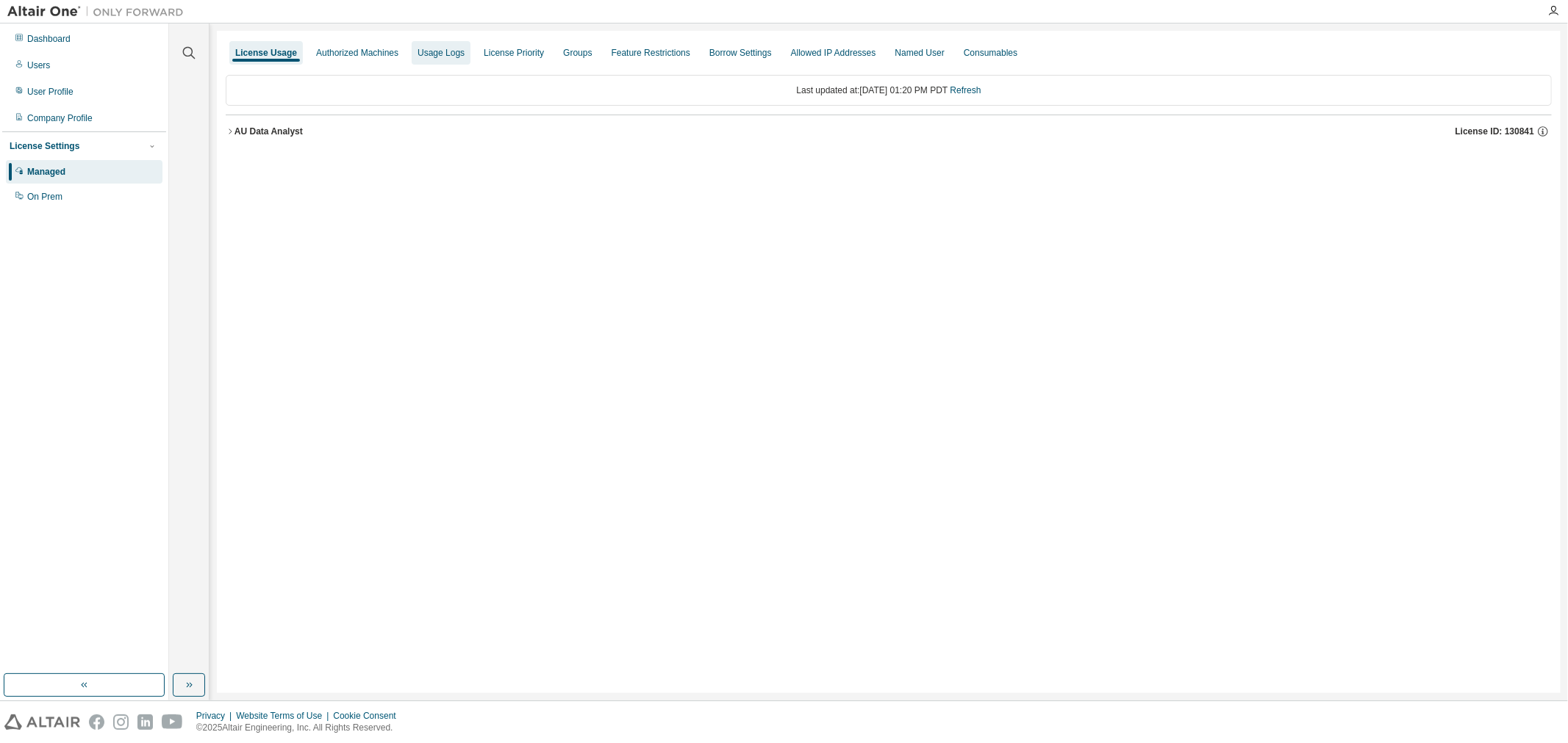
click at [447, 56] on div "Usage Logs" at bounding box center [441, 53] width 47 height 12
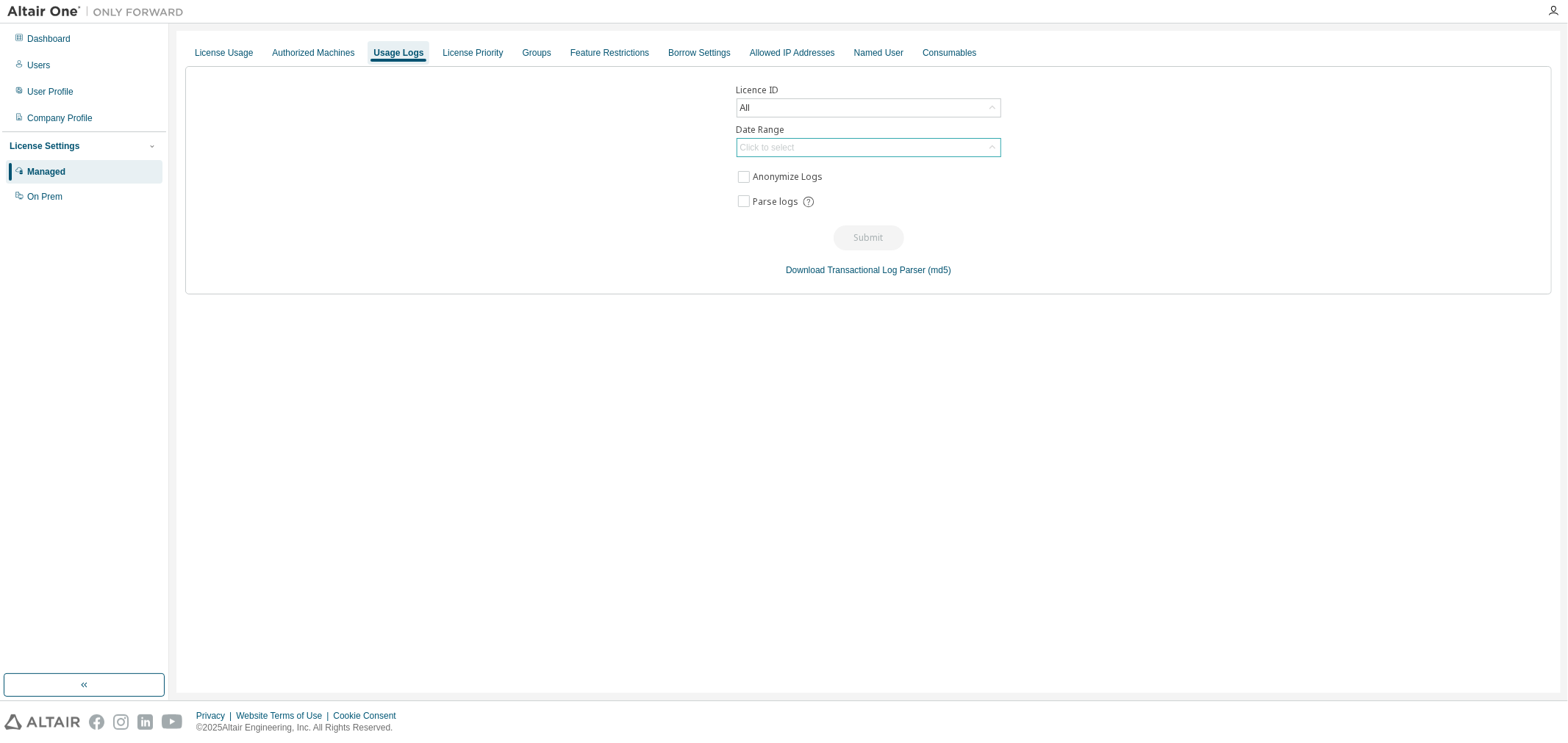
click at [846, 143] on div "Click to select" at bounding box center [869, 147] width 263 height 18
click at [791, 187] on li "Last 30 days" at bounding box center [867, 188] width 260 height 19
click at [723, 400] on div "License Usage Authorized Machines Usage Logs License Priority Groups Feature Re…" at bounding box center [868, 362] width 1384 height 663
